Goal: Register for event/course

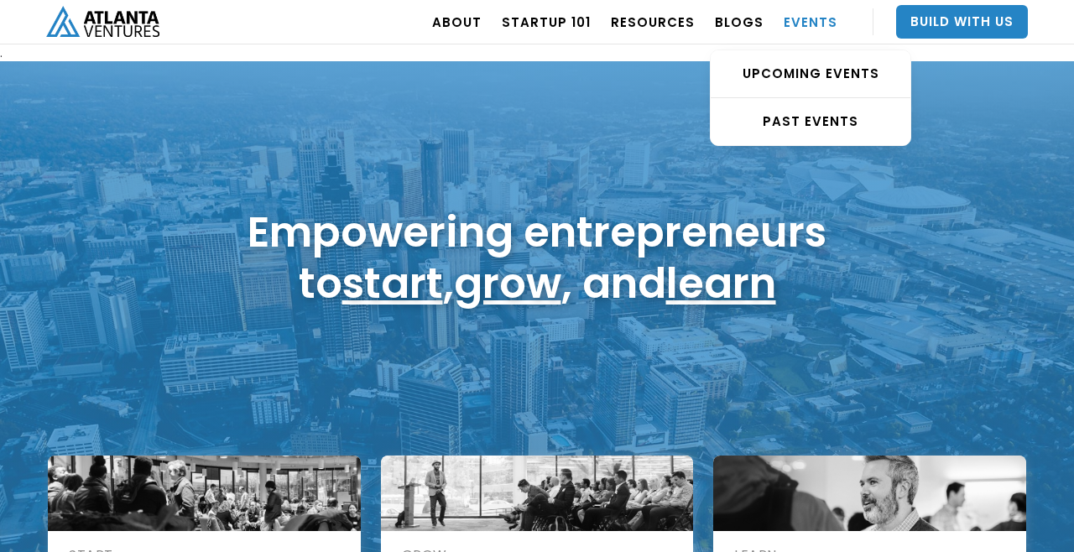
click at [795, 24] on link "EVENTS" at bounding box center [811, 21] width 54 height 47
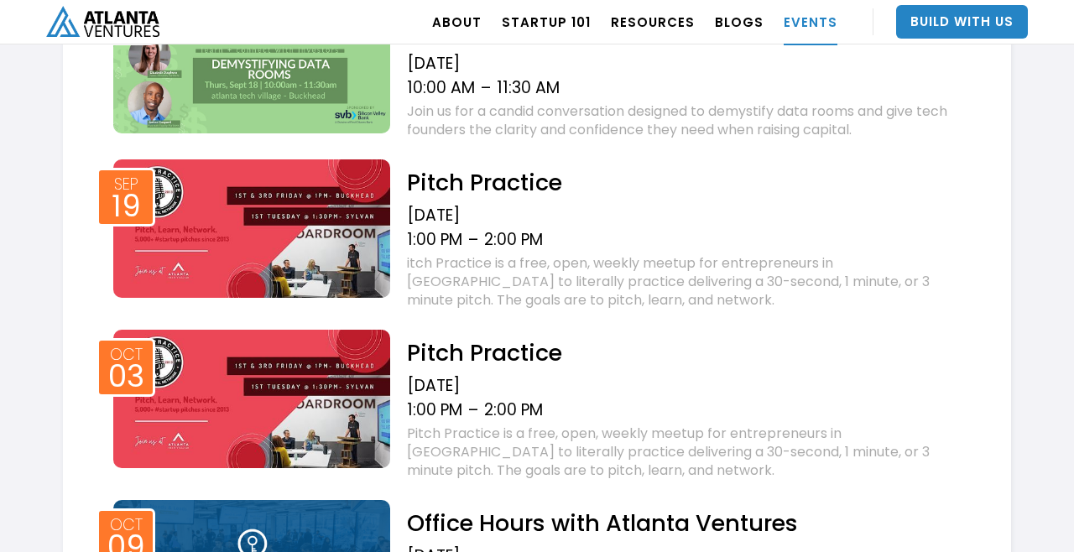
scroll to position [794, 0]
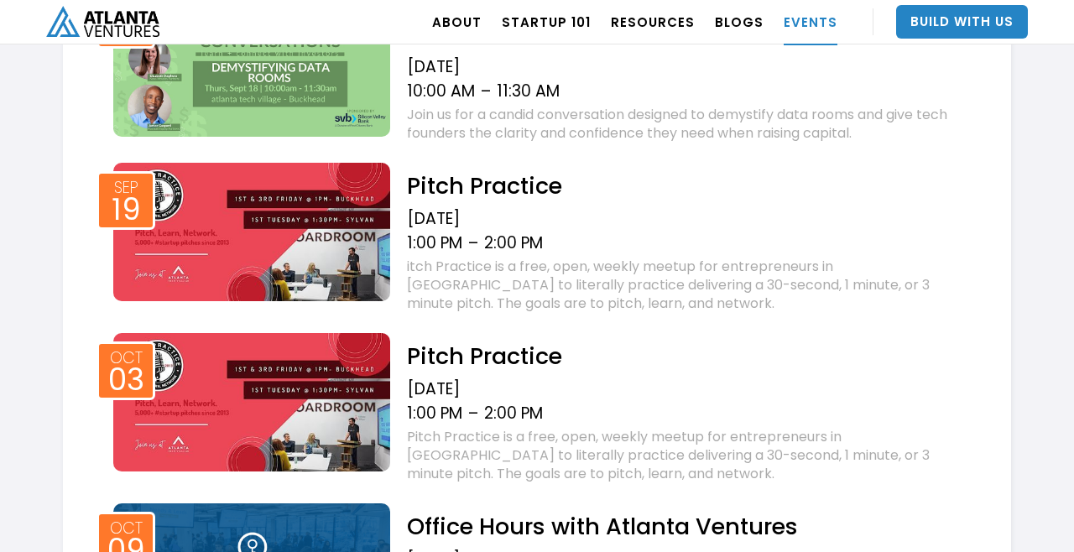
click at [296, 95] on img at bounding box center [251, 60] width 277 height 156
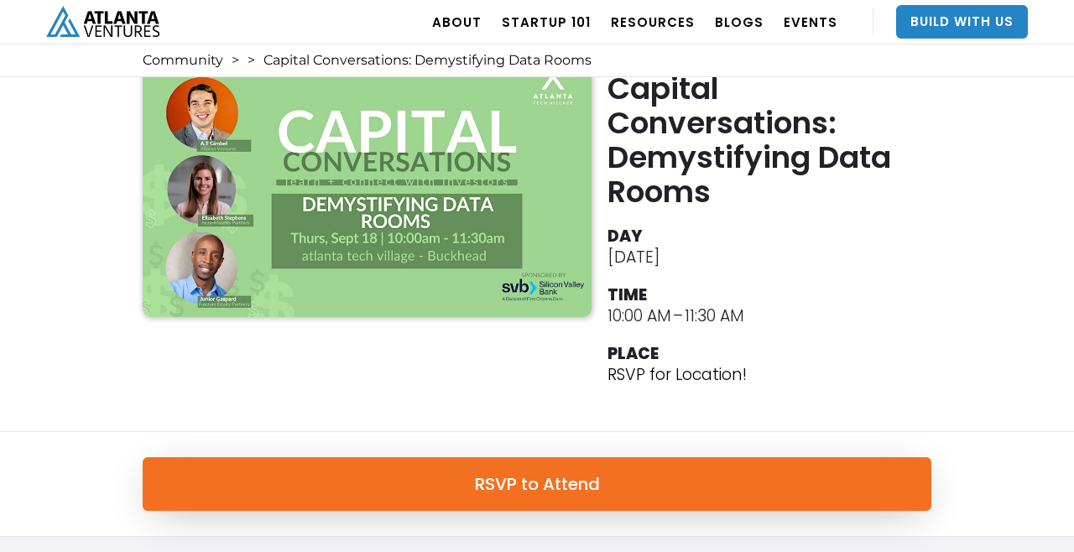
scroll to position [54, 0]
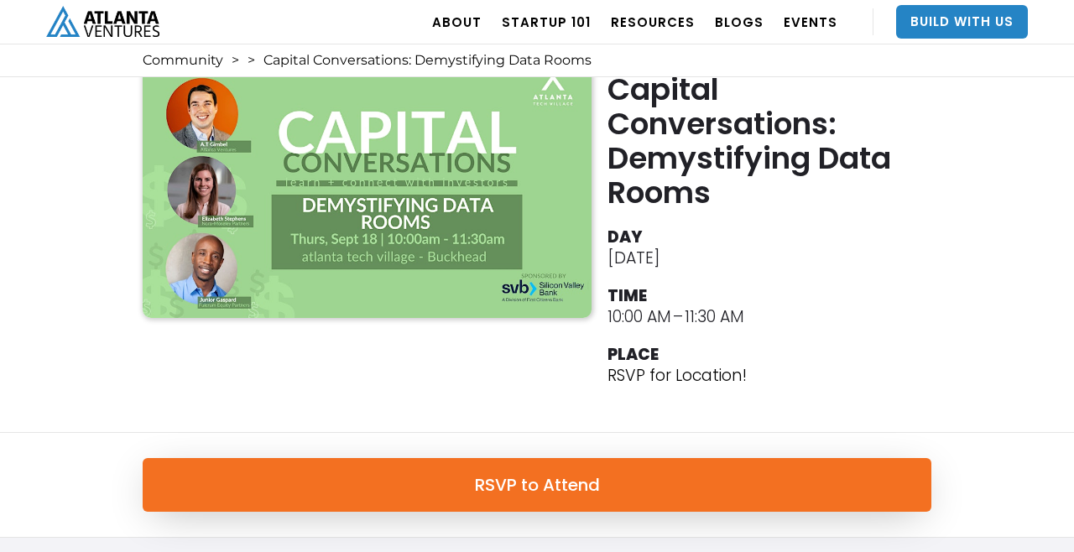
click at [942, 119] on div "Capital Conversations: Demystifying Data Rooms DAY [DATE] TIME 10:00 AM – 11:30…" at bounding box center [537, 236] width 1074 height 393
